Goal: Find specific page/section: Find specific page/section

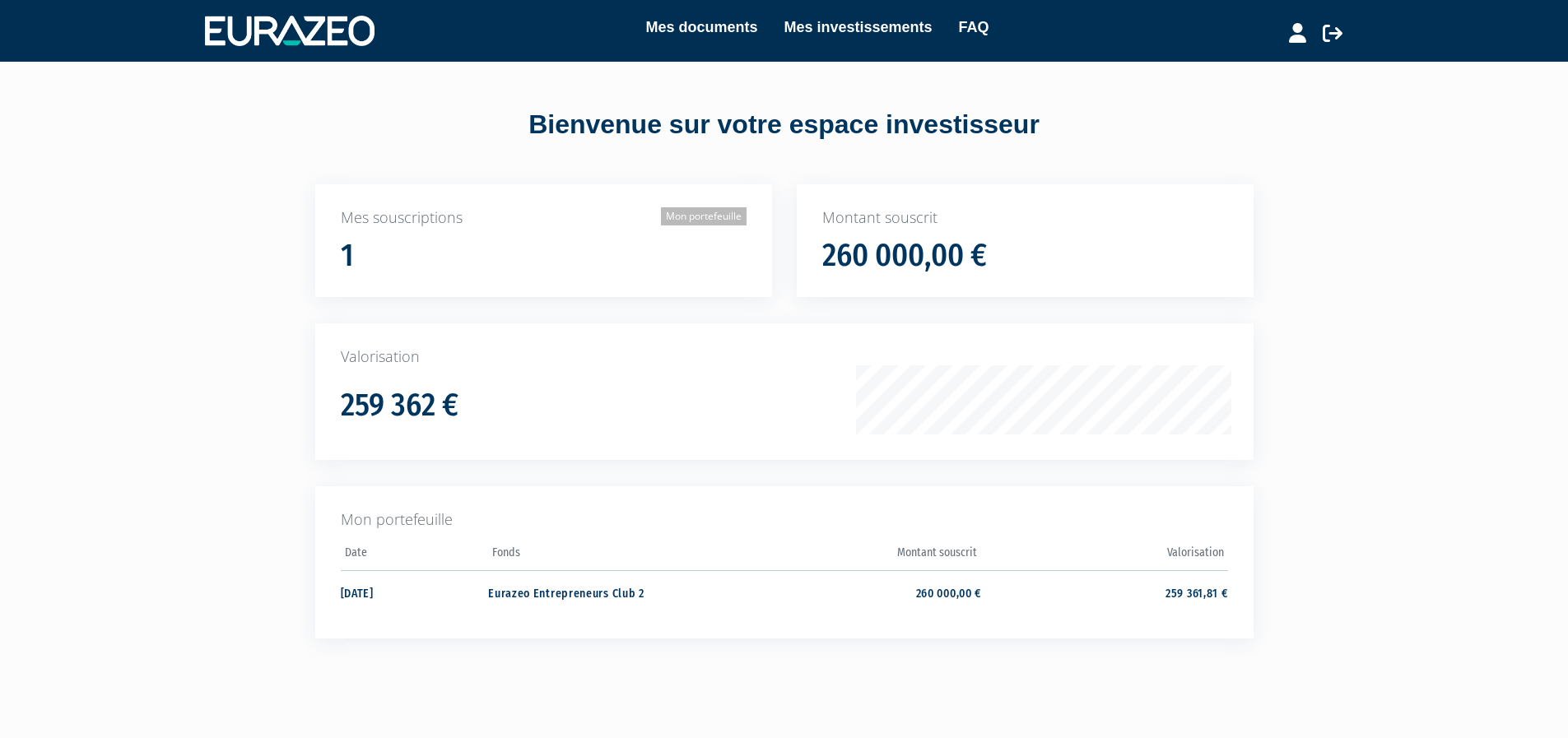
click at [707, 218] on link "Mon portefeuille" at bounding box center [703, 216] width 85 height 18
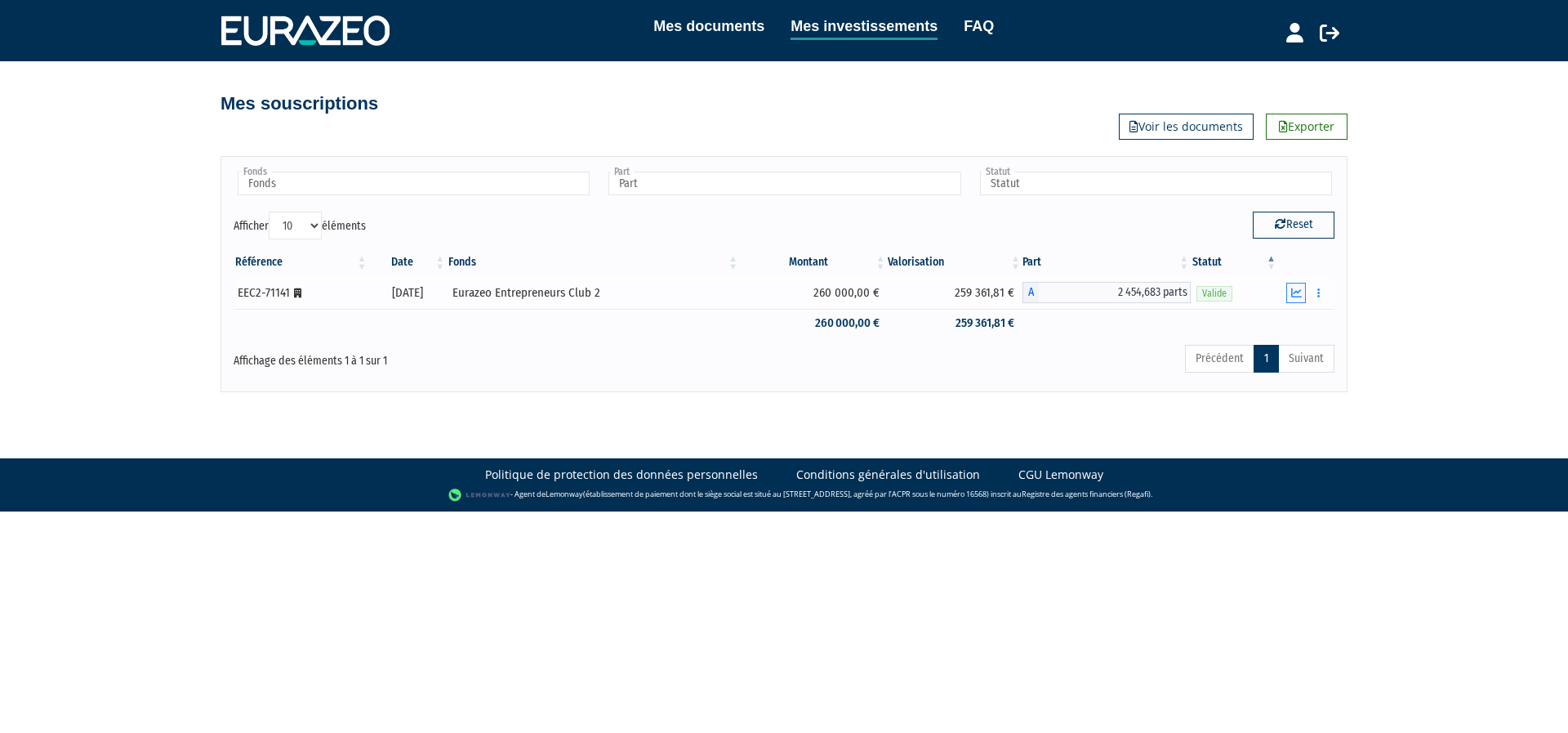
click at [1298, 293] on icon "button" at bounding box center [1297, 293] width 11 height 11
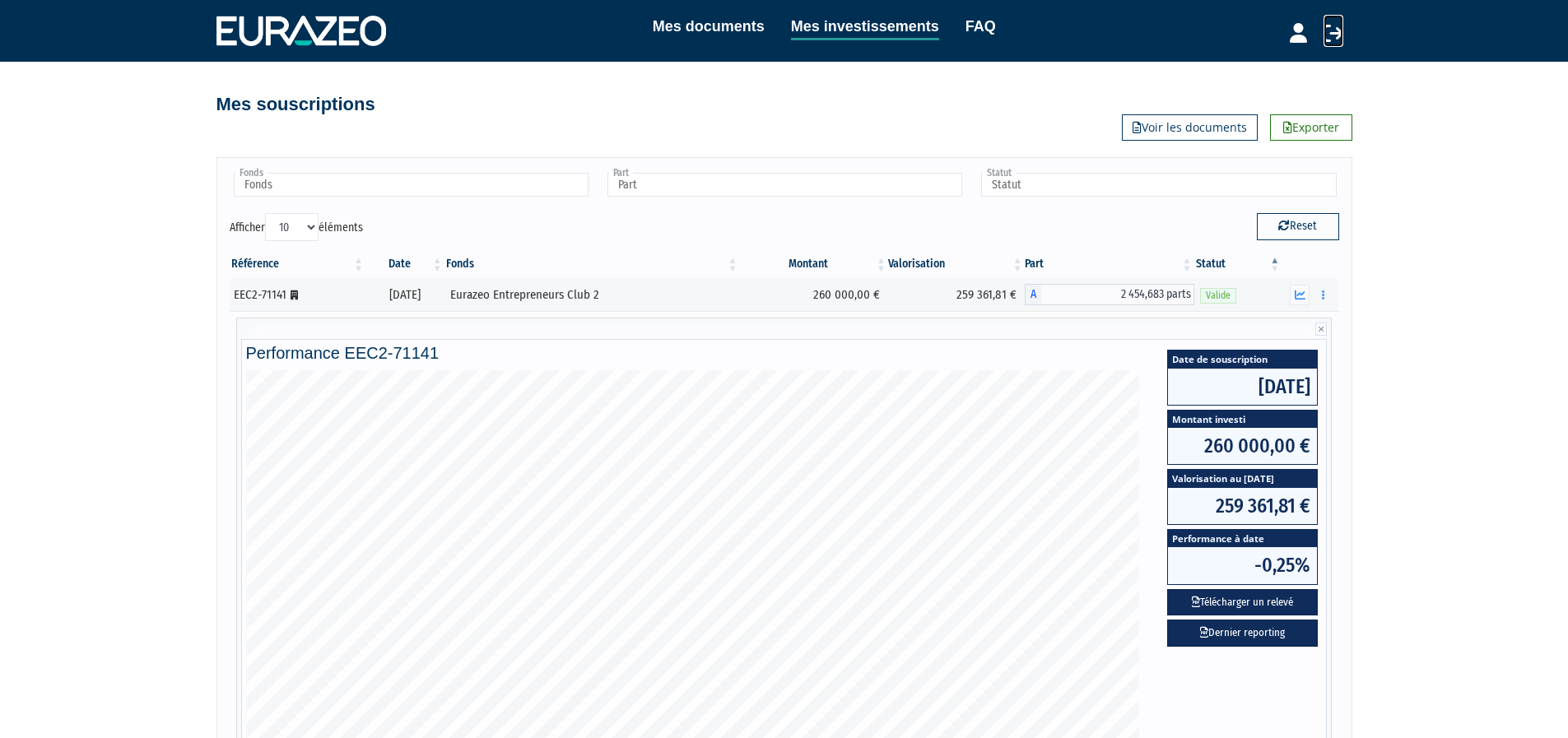
click at [1336, 34] on icon at bounding box center [1333, 33] width 20 height 20
